Goal: Task Accomplishment & Management: Use online tool/utility

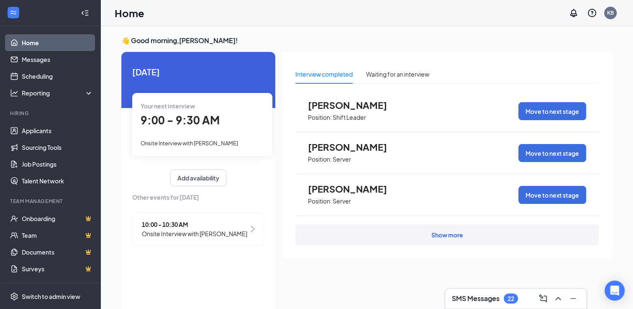
click at [444, 236] on div "Show more" at bounding box center [447, 235] width 32 height 8
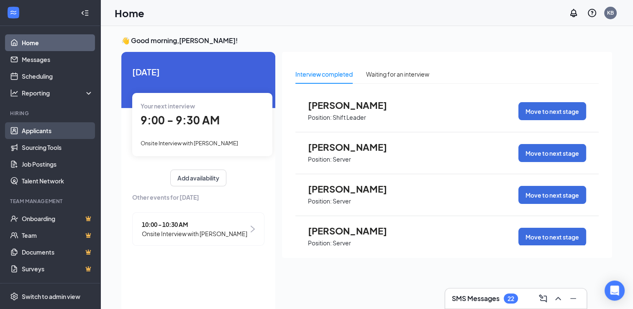
click at [56, 126] on link "Applicants" at bounding box center [58, 130] width 72 height 17
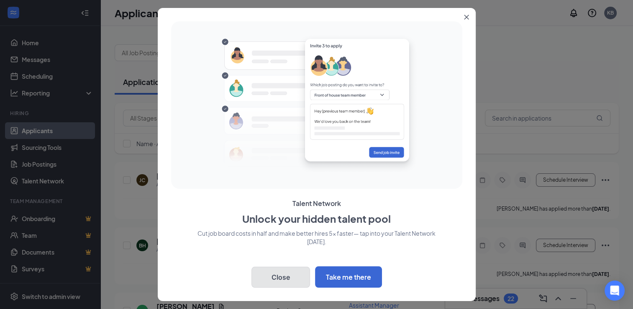
click at [261, 274] on button "Close" at bounding box center [280, 277] width 59 height 21
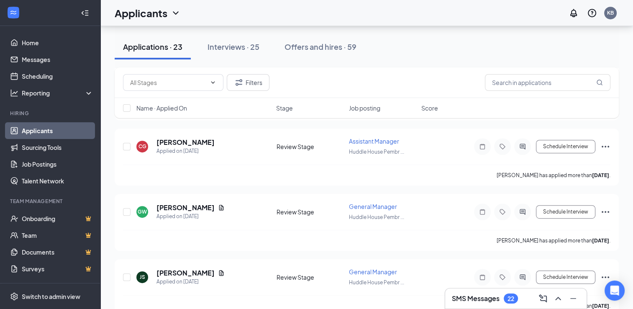
scroll to position [429, 0]
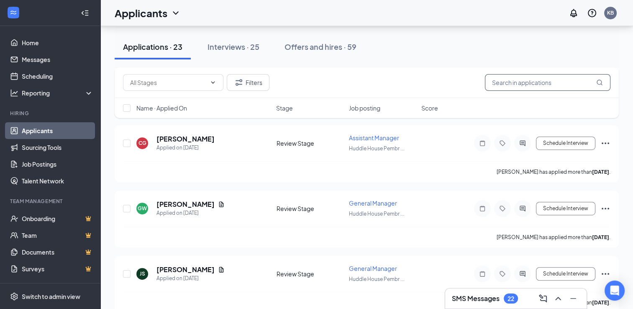
click at [522, 90] on input "text" at bounding box center [548, 82] width 126 height 17
type input "[PERSON_NAME]"
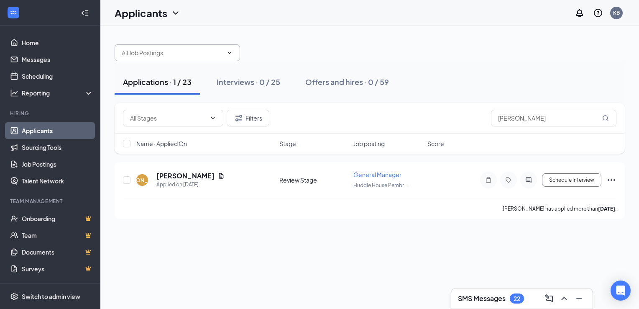
click at [185, 57] on span at bounding box center [178, 52] width 126 height 17
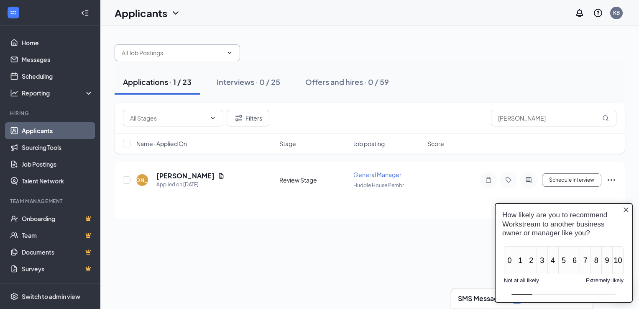
click at [231, 50] on icon "ChevronDown" at bounding box center [229, 52] width 7 height 7
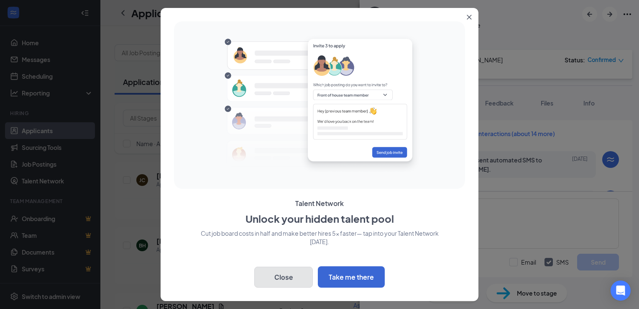
click at [277, 274] on button "Close" at bounding box center [283, 277] width 59 height 21
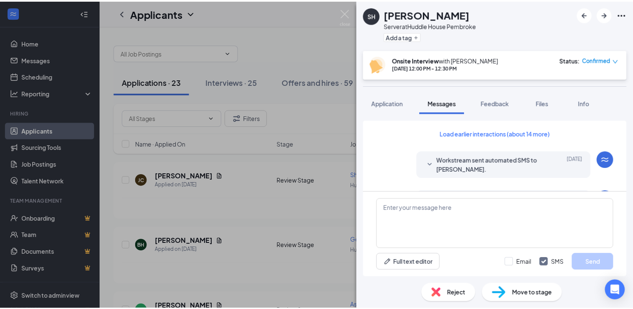
scroll to position [339, 0]
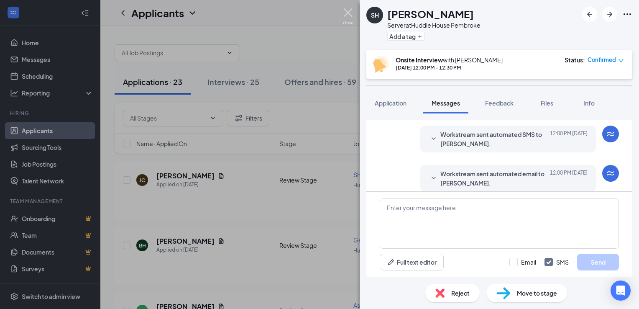
click at [349, 15] on img at bounding box center [348, 16] width 10 height 16
